Goal: Task Accomplishment & Management: Use online tool/utility

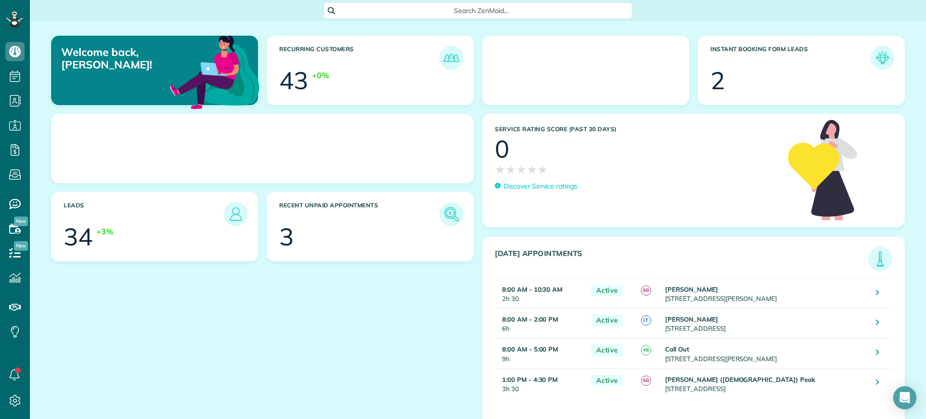
scroll to position [4, 4]
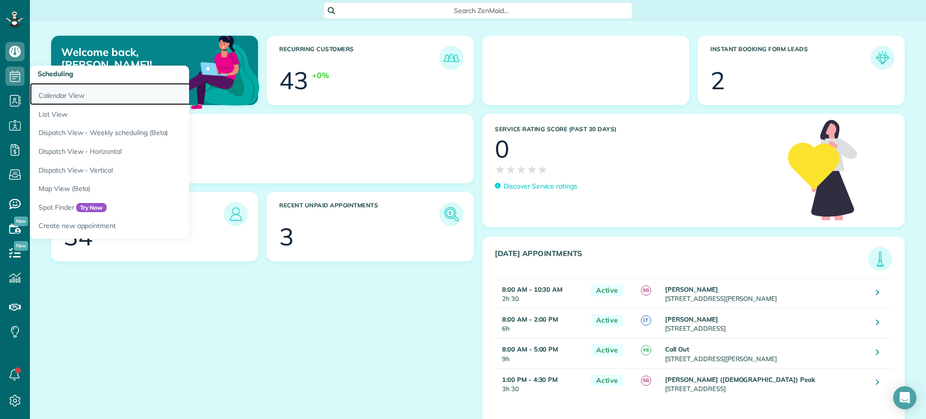
click at [44, 89] on link "Calendar View" at bounding box center [150, 94] width 241 height 22
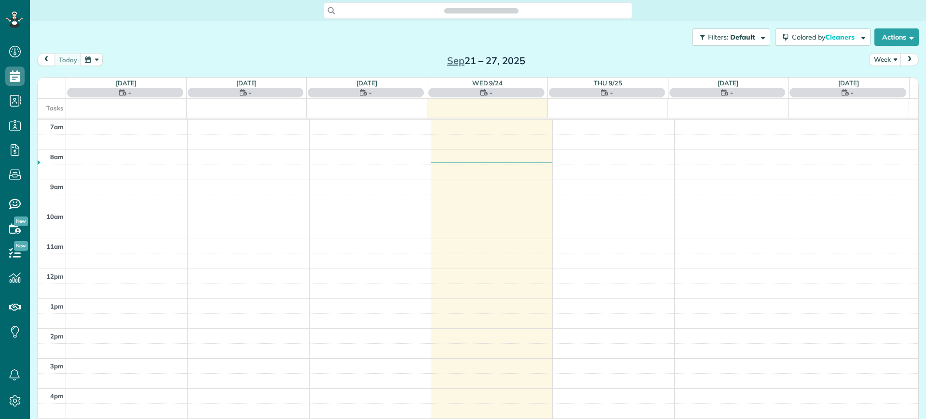
scroll to position [4, 4]
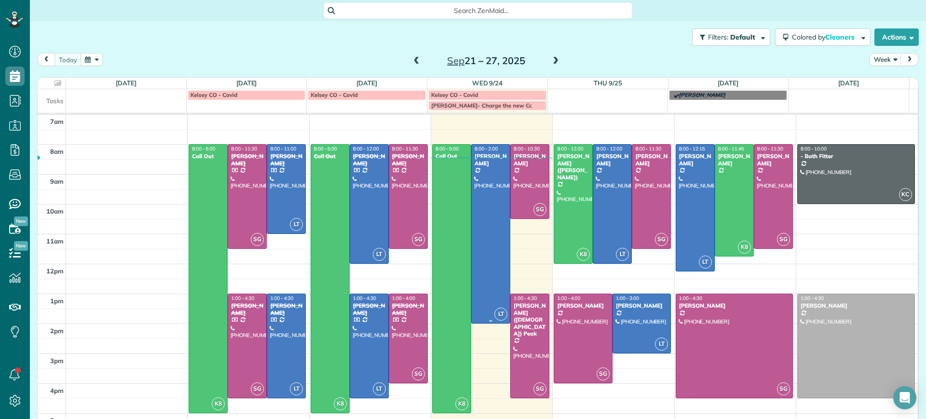
click at [497, 176] on div at bounding box center [491, 234] width 38 height 179
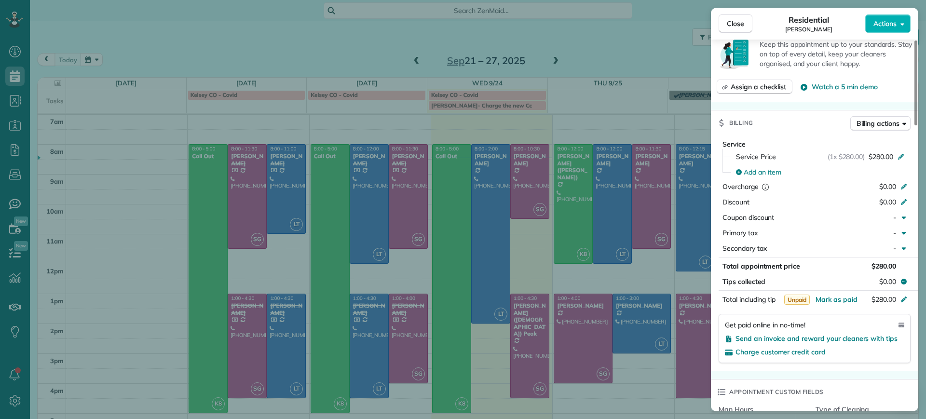
scroll to position [424, 0]
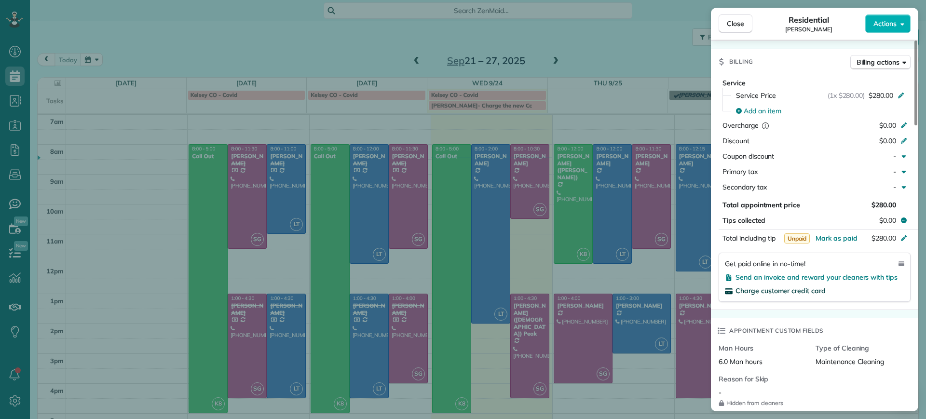
click at [811, 287] on span "Charge customer credit card" at bounding box center [781, 291] width 90 height 9
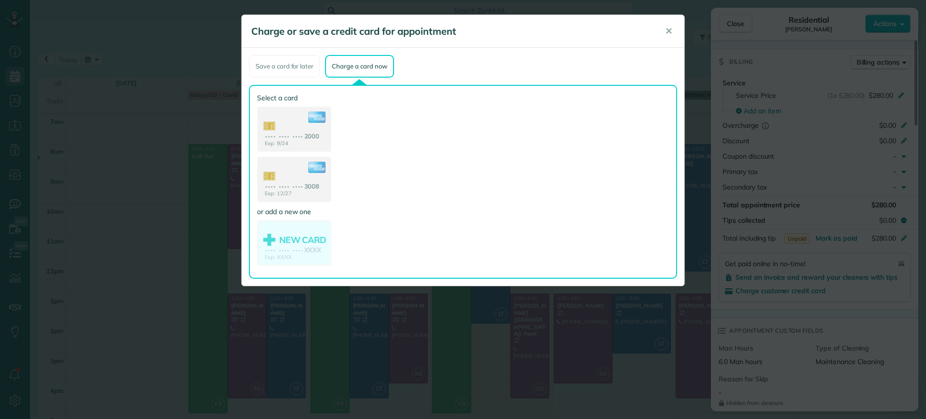
click at [302, 134] on use at bounding box center [294, 130] width 72 height 45
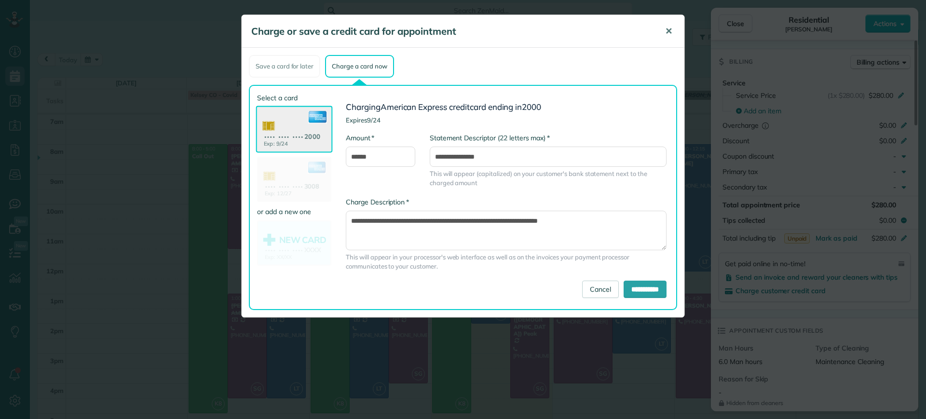
click at [672, 28] on span "✕" at bounding box center [668, 31] width 7 height 11
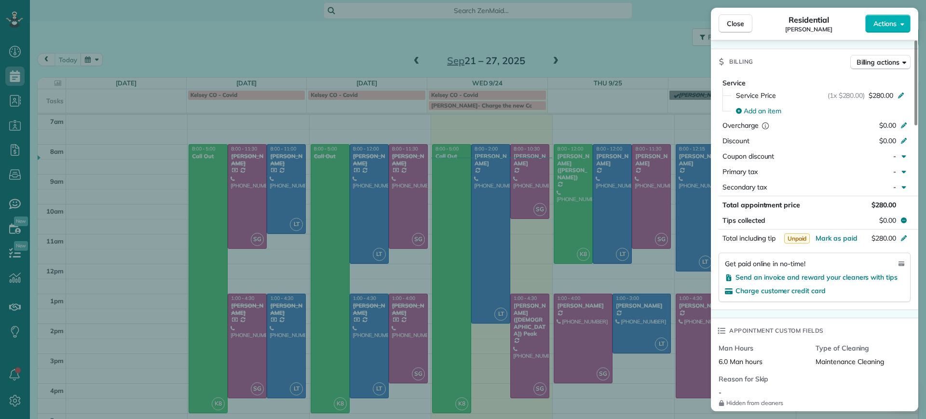
click at [727, 28] on button "Close" at bounding box center [736, 23] width 34 height 18
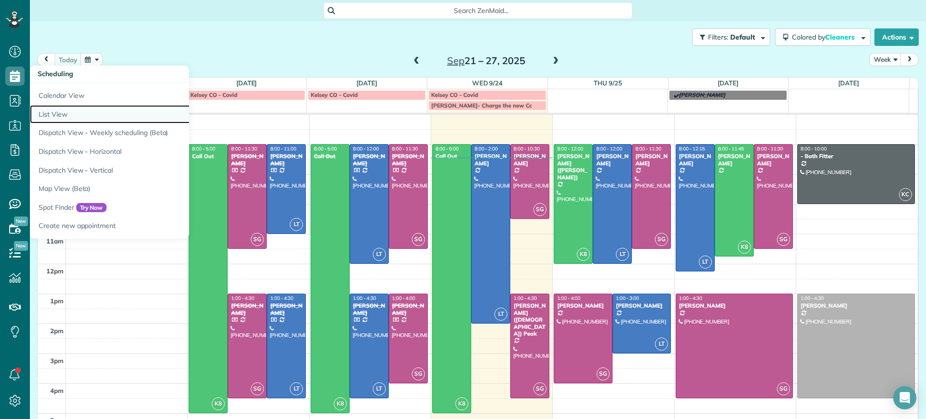
click at [76, 119] on link "List View" at bounding box center [150, 114] width 241 height 19
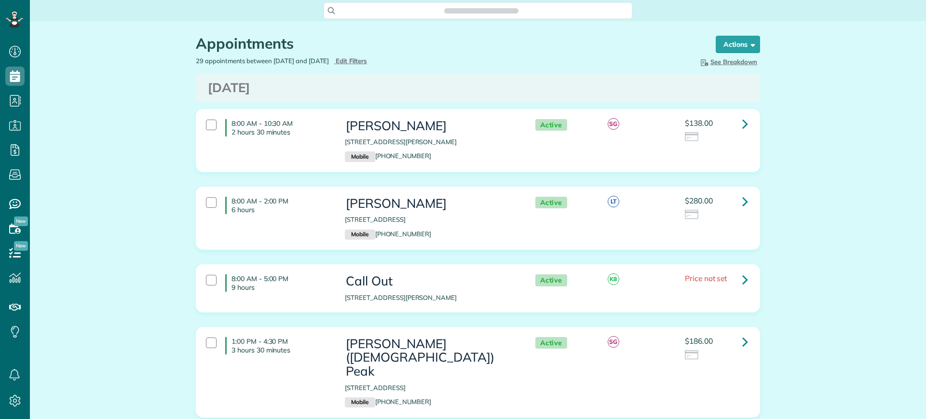
scroll to position [4, 4]
click at [209, 202] on div at bounding box center [211, 202] width 11 height 11
click at [738, 49] on link "Bulk Actions" at bounding box center [729, 44] width 63 height 17
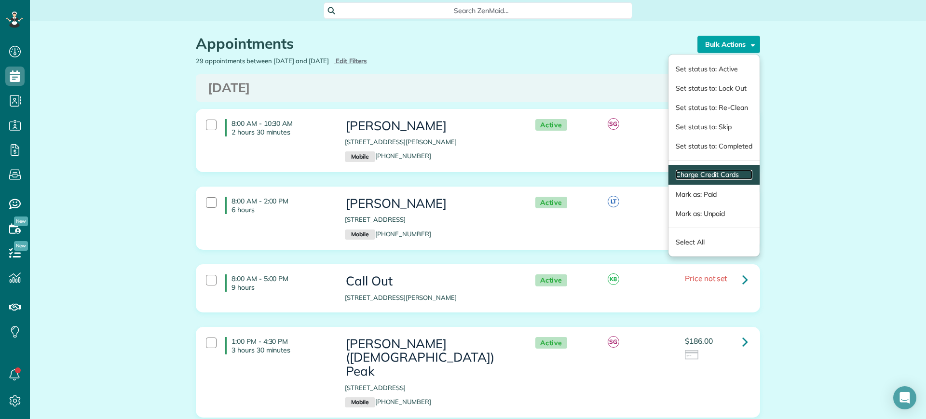
click at [735, 177] on link "Charge Credit Cards" at bounding box center [714, 175] width 77 height 10
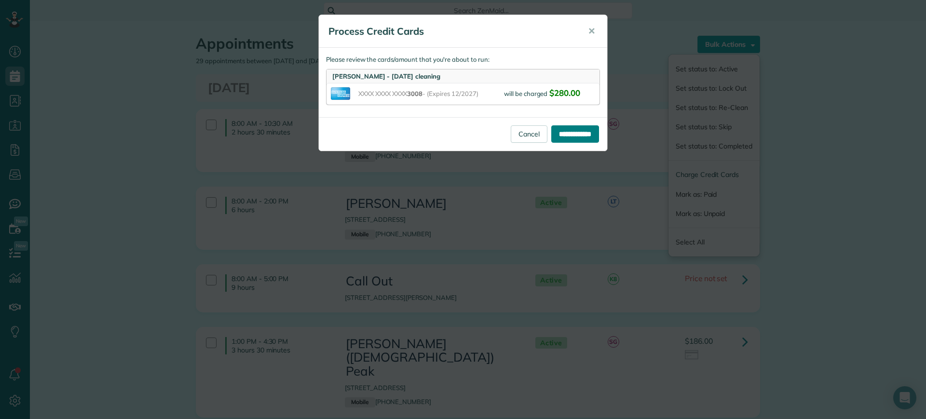
click at [588, 137] on input "**********" at bounding box center [576, 133] width 48 height 17
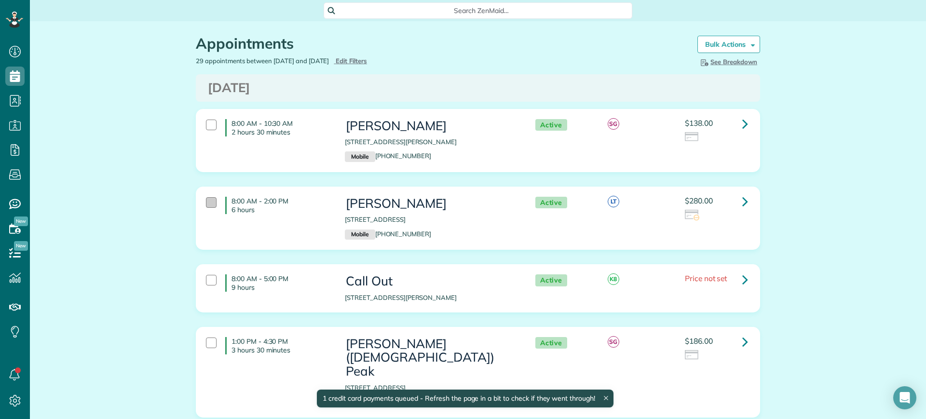
click at [206, 205] on div at bounding box center [211, 202] width 11 height 11
click at [207, 128] on div at bounding box center [211, 125] width 11 height 11
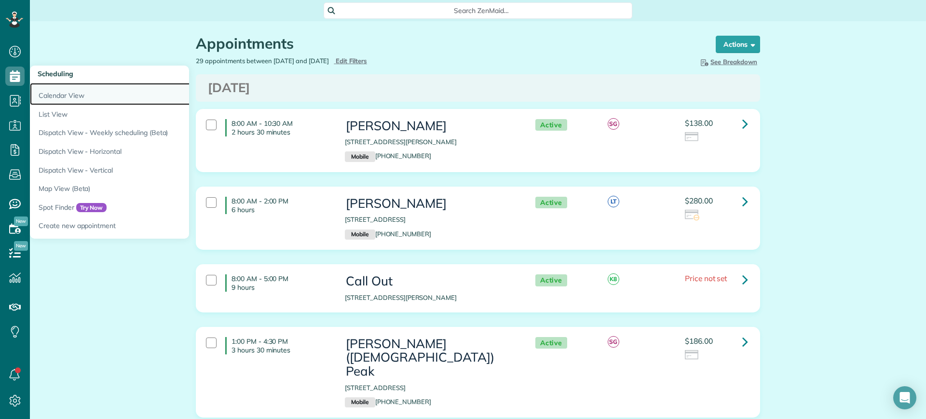
click at [63, 89] on link "Calendar View" at bounding box center [150, 94] width 241 height 22
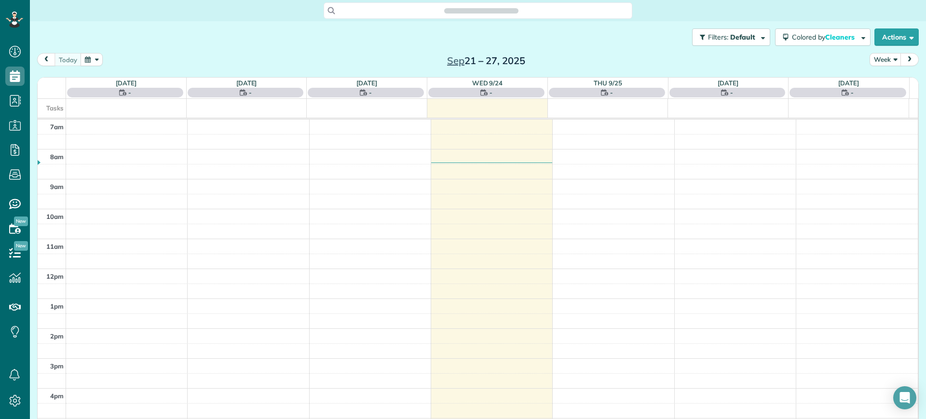
scroll to position [4, 4]
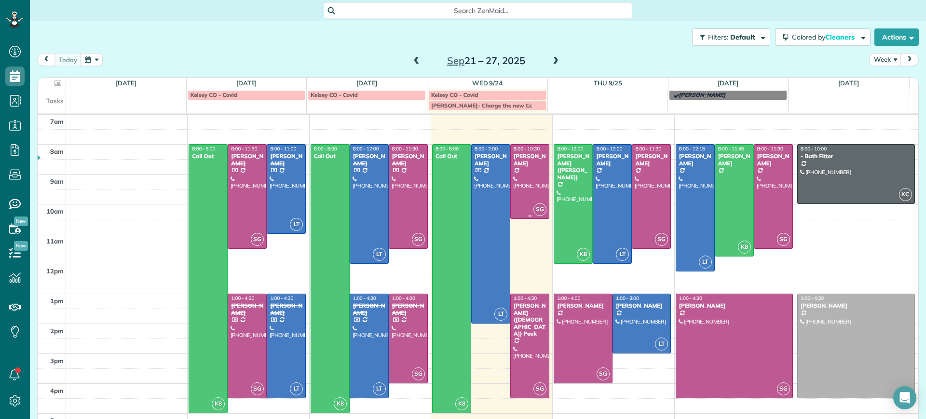
click at [511, 167] on div at bounding box center [530, 182] width 38 height 74
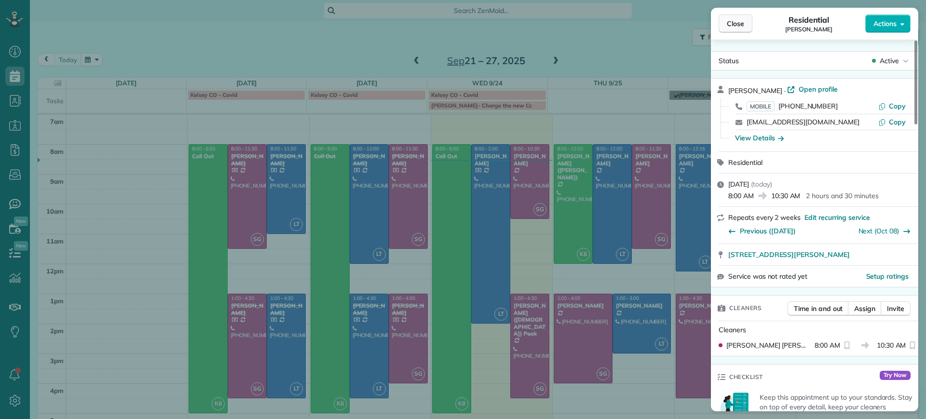
click at [728, 25] on span "Close" at bounding box center [735, 24] width 17 height 10
